Goal: Information Seeking & Learning: Learn about a topic

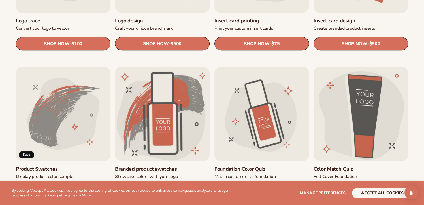
scroll to position [283, 0]
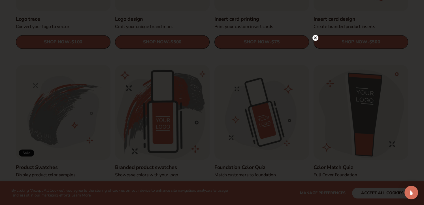
click at [316, 37] on circle at bounding box center [315, 38] width 6 height 6
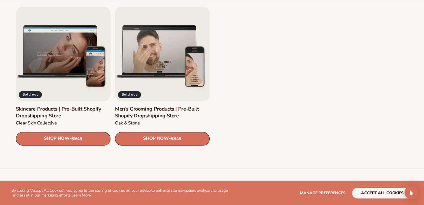
scroll to position [792, 0]
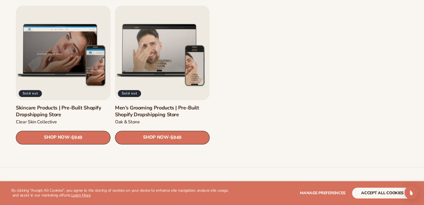
click at [196, 105] on link "Men’s Grooming Products | Pre-Built Shopify Dropshipping Store" at bounding box center [162, 111] width 95 height 13
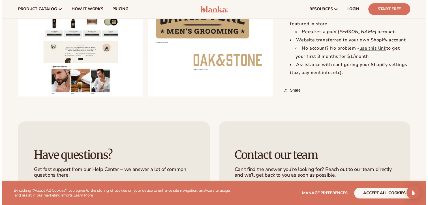
scroll to position [594, 0]
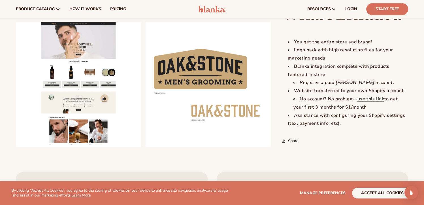
click at [16, 147] on button "Open media 2 in modal" at bounding box center [16, 147] width 0 height 0
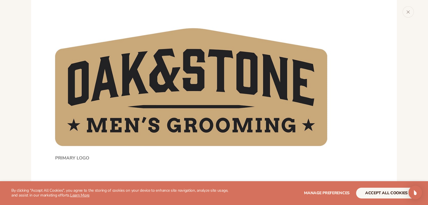
scroll to position [898, 0]
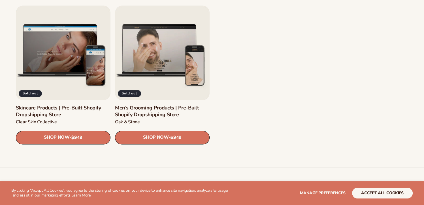
scroll to position [792, 0]
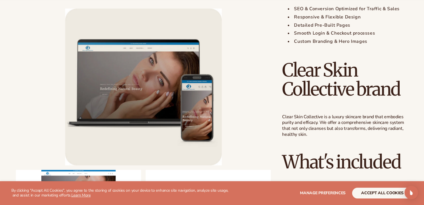
scroll to position [566, 0]
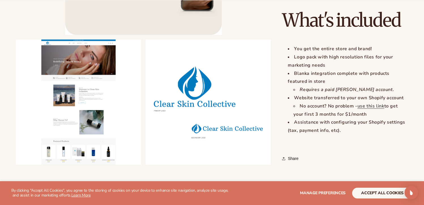
click at [16, 164] on button "Open media 2 in modal" at bounding box center [16, 164] width 0 height 0
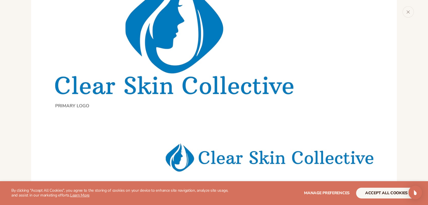
scroll to position [898, 0]
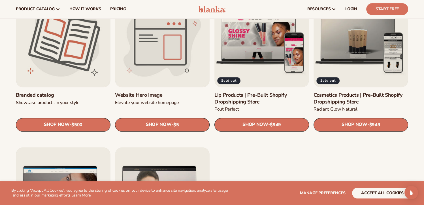
scroll to position [623, 0]
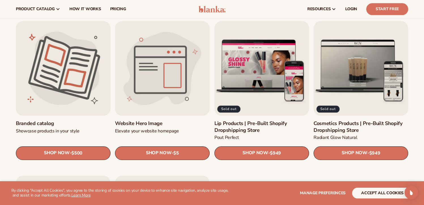
click at [256, 120] on link "Lip Products | Pre-Built Shopify Dropshipping Store" at bounding box center [261, 126] width 95 height 13
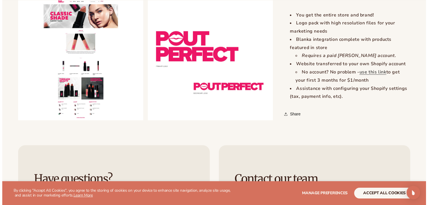
scroll to position [594, 0]
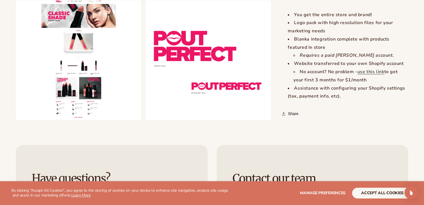
click at [16, 120] on button "Open media 2 in modal" at bounding box center [16, 120] width 0 height 0
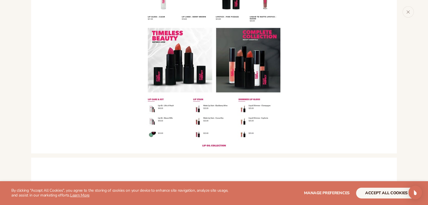
scroll to position [598, 0]
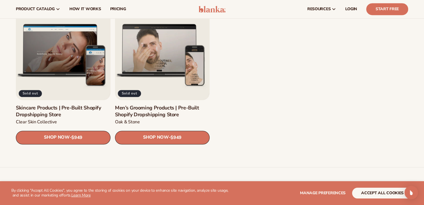
scroll to position [651, 0]
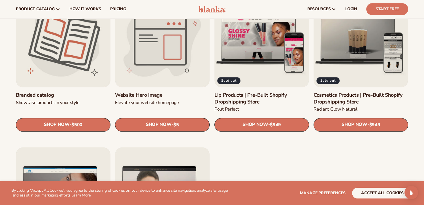
click at [361, 92] on link "Cosmetics Products | Pre-Built Shopify Dropshipping Store" at bounding box center [360, 98] width 95 height 13
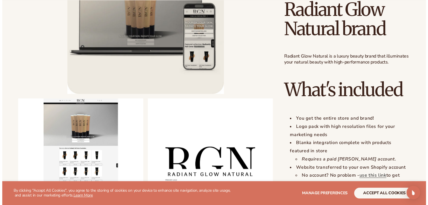
scroll to position [538, 0]
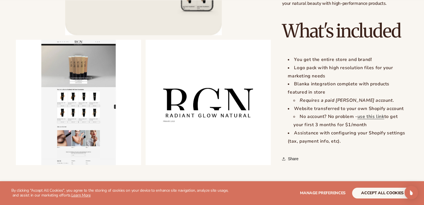
click at [16, 165] on button "Open media 2 in modal" at bounding box center [16, 165] width 0 height 0
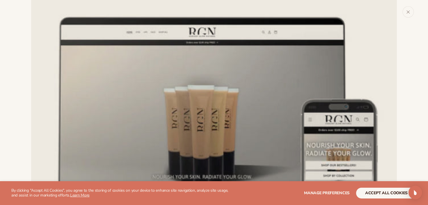
scroll to position [0, 0]
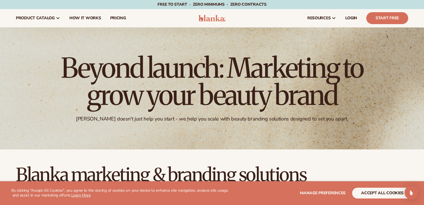
click at [112, 18] on span "pricing" at bounding box center [118, 18] width 16 height 5
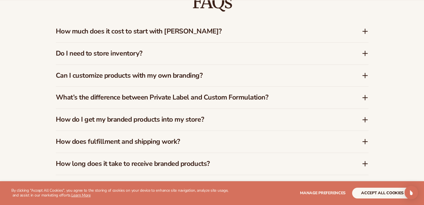
scroll to position [843, 0]
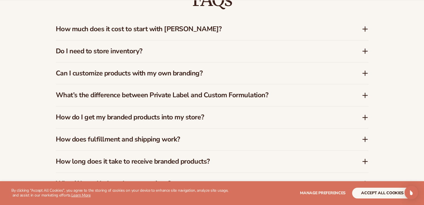
click at [150, 28] on h3 "How much does it cost to start with Blanka?" at bounding box center [200, 29] width 289 height 8
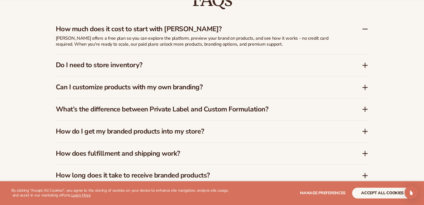
click at [150, 28] on h3 "How much does it cost to start with Blanka?" at bounding box center [200, 29] width 289 height 8
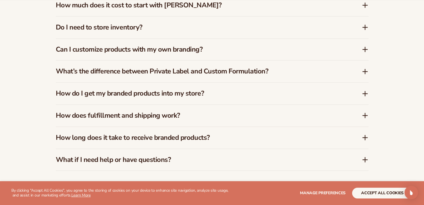
scroll to position [900, 0]
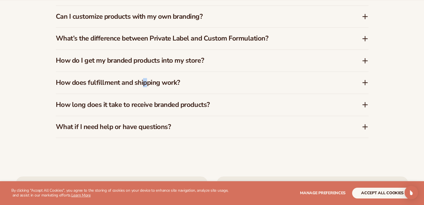
click at [145, 84] on h3 "How does fulfillment and shipping work?" at bounding box center [200, 82] width 289 height 8
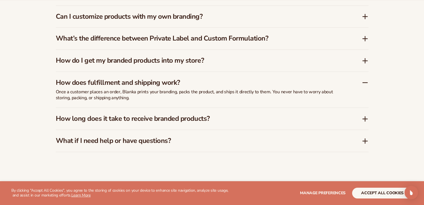
click at [387, 83] on div "FAQs How much does it cost to start with Blanka? Blanka offers a free plan so y…" at bounding box center [212, 42] width 424 height 263
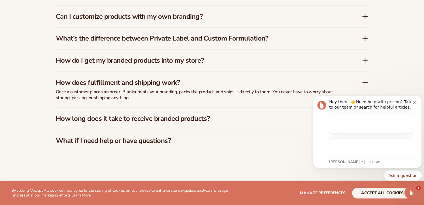
scroll to position [0, 0]
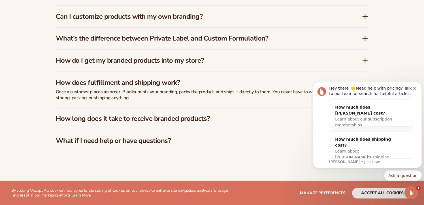
click at [416, 89] on button "Dismiss notification" at bounding box center [415, 87] width 5 height 5
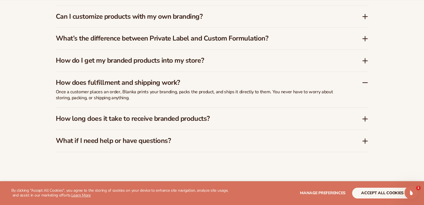
click at [365, 83] on icon at bounding box center [364, 82] width 7 height 7
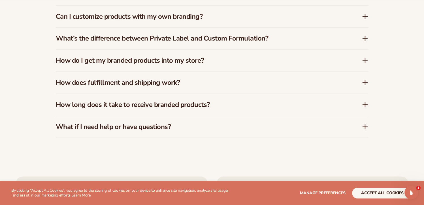
click at [363, 102] on icon at bounding box center [364, 104] width 7 height 7
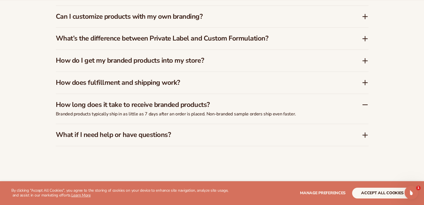
click at [363, 105] on icon at bounding box center [364, 104] width 7 height 7
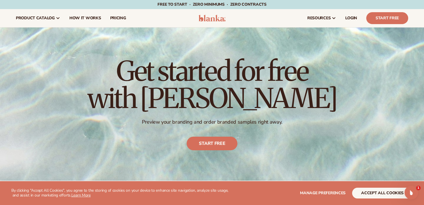
click at [89, 19] on span "How It Works" at bounding box center [85, 18] width 32 height 5
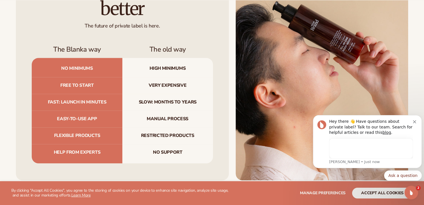
scroll to position [707, 0]
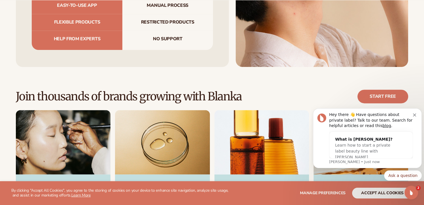
click at [417, 116] on div "Hey there 👋 Have questions about private label? Talk to our team. Search for he…" at bounding box center [367, 138] width 100 height 52
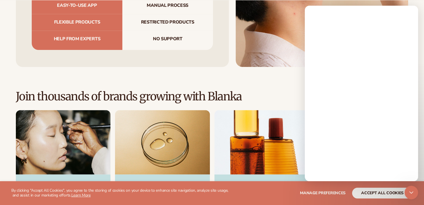
scroll to position [0, 0]
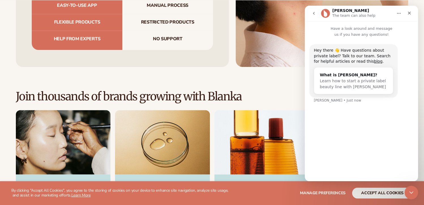
click at [409, 12] on icon "Close" at bounding box center [409, 13] width 5 height 5
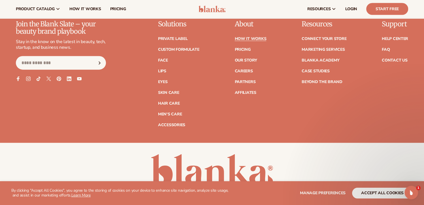
scroll to position [1273, 0]
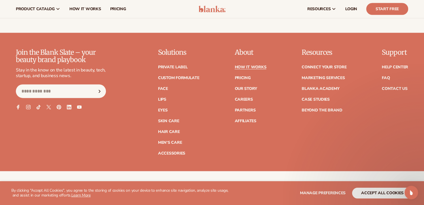
click at [246, 78] on link "Pricing" at bounding box center [242, 78] width 16 height 4
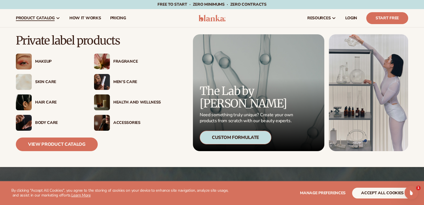
click at [38, 17] on span "product catalog" at bounding box center [35, 18] width 39 height 5
click at [72, 148] on link "View Product Catalog" at bounding box center [57, 144] width 82 height 14
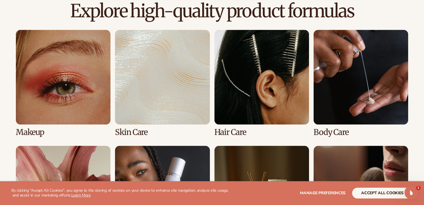
scroll to position [509, 0]
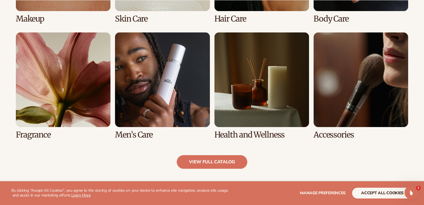
click at [252, 100] on link "7 / 8" at bounding box center [261, 85] width 95 height 107
click at [253, 137] on link "7 / 8" at bounding box center [261, 85] width 95 height 107
click at [229, 160] on link "view full catalog" at bounding box center [212, 162] width 70 height 14
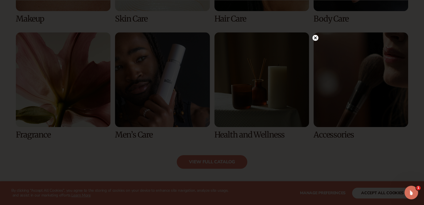
drag, startPoint x: 313, startPoint y: 40, endPoint x: 309, endPoint y: 37, distance: 4.6
click at [312, 39] on icon at bounding box center [315, 38] width 6 height 6
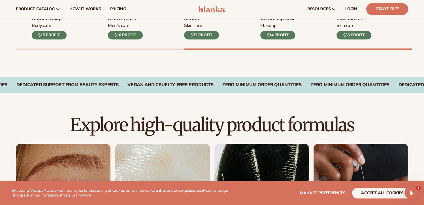
scroll to position [226, 0]
